Goal: Task Accomplishment & Management: Use online tool/utility

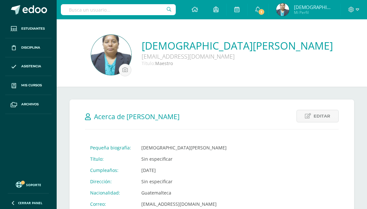
click at [263, 147] on div "Editar Cancelar Guardar Acerca de Jesús Imelda Pequeña biografía: Jesús Imelda …" at bounding box center [212, 173] width 284 height 149
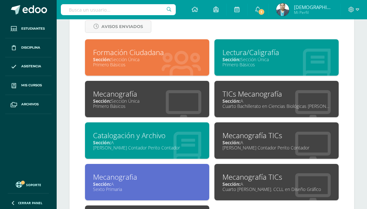
scroll to position [283, 0]
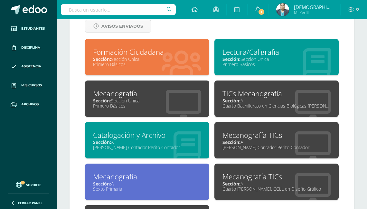
click at [126, 100] on div "Sección: Sección Única" at bounding box center [147, 101] width 108 height 6
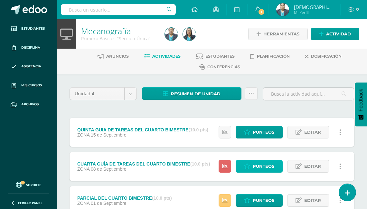
click at [261, 166] on span "Punteos" at bounding box center [264, 166] width 22 height 12
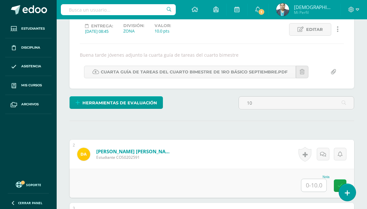
scroll to position [102, 0]
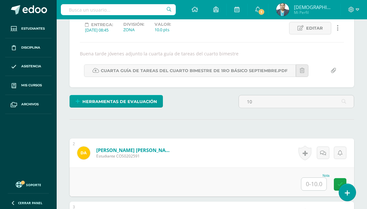
type input "1"
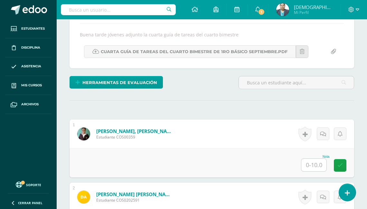
scroll to position [154, 0]
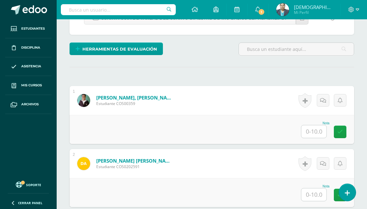
drag, startPoint x: 313, startPoint y: 126, endPoint x: 299, endPoint y: 122, distance: 14.5
click at [299, 122] on div "Nota" at bounding box center [212, 129] width 284 height 29
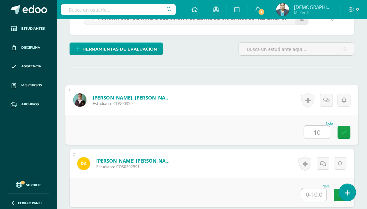
type input "10"
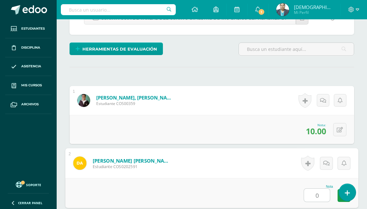
type input "0"
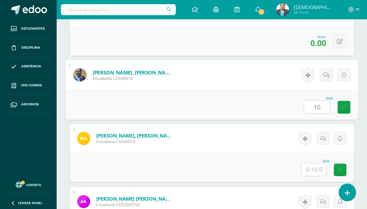
type input "10"
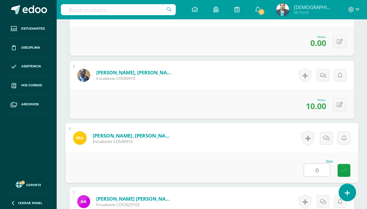
type input "0"
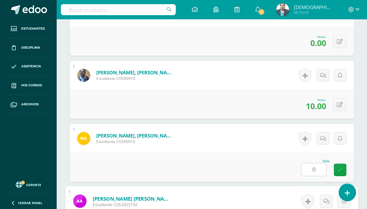
scroll to position [432, 0]
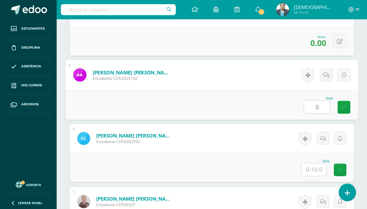
type input "0"
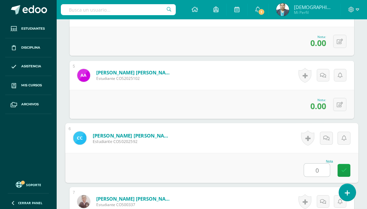
type input "0"
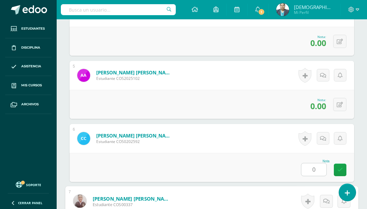
scroll to position [558, 0]
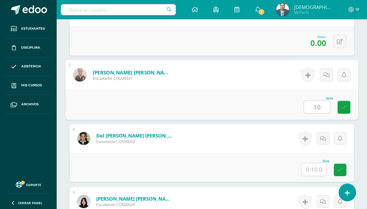
type input "10"
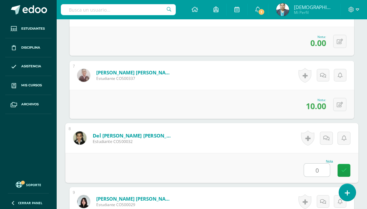
type input "0"
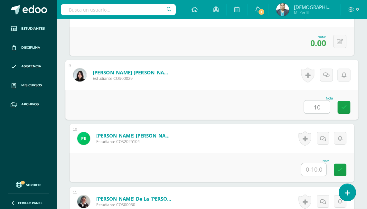
type input "10"
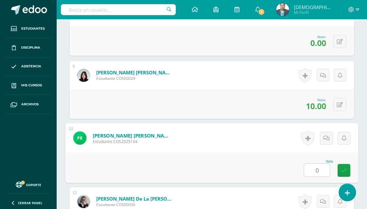
type input "0"
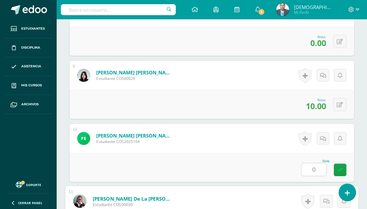
scroll to position [810, 0]
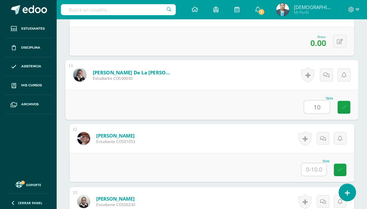
type input "10"
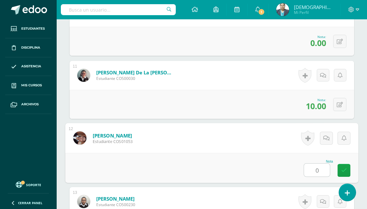
type input "0"
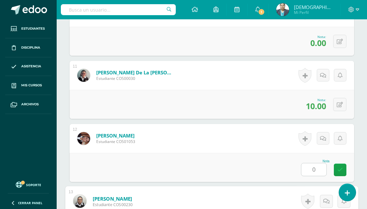
scroll to position [936, 0]
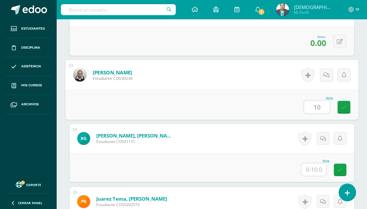
type input "10"
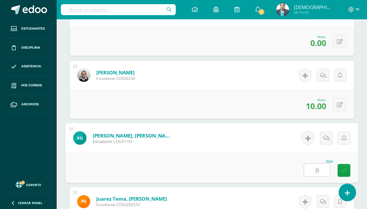
type input "0"
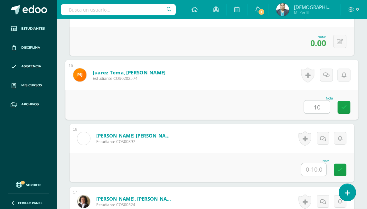
type input "10"
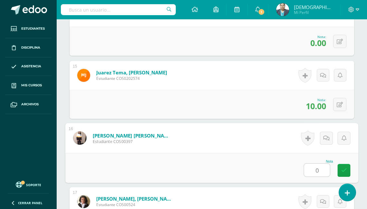
type input "0"
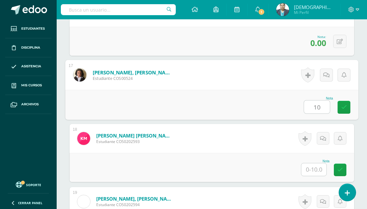
type input "10"
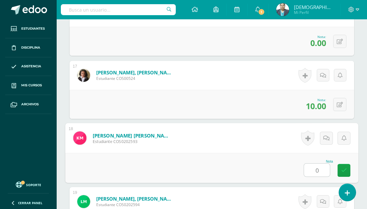
type input "0"
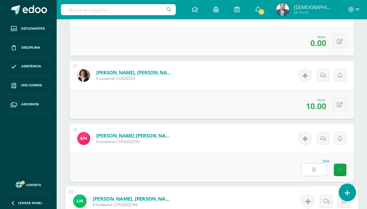
scroll to position [1315, 0]
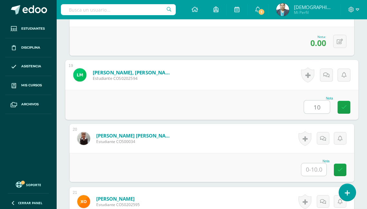
type input "10"
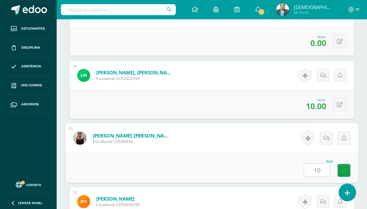
type input "10"
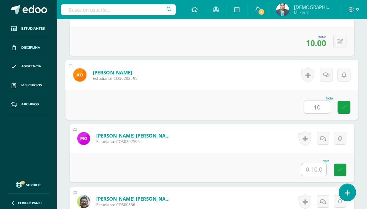
type input "10"
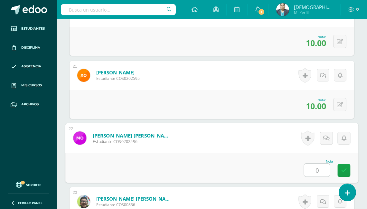
type input "0"
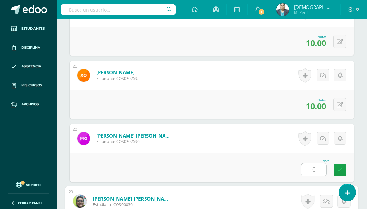
scroll to position [1567, 0]
